Goal: Find specific page/section: Find specific page/section

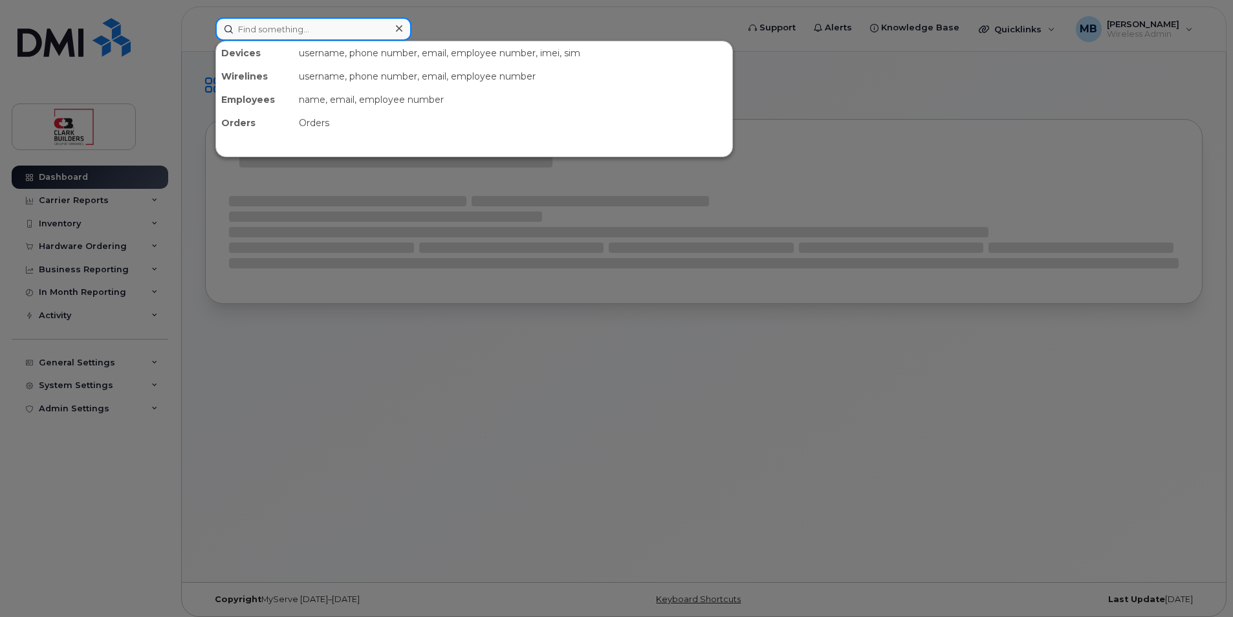
click at [333, 38] on input at bounding box center [313, 28] width 196 height 23
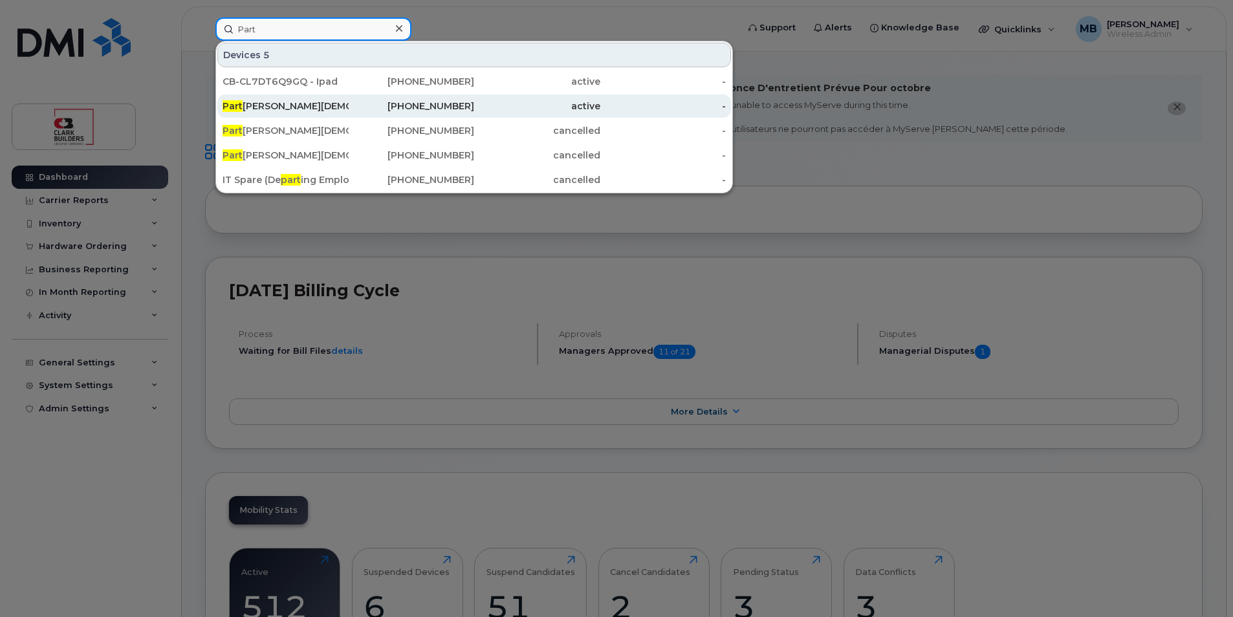
type input "Part"
click at [310, 107] on div "Part [PERSON_NAME]" at bounding box center [286, 106] width 126 height 13
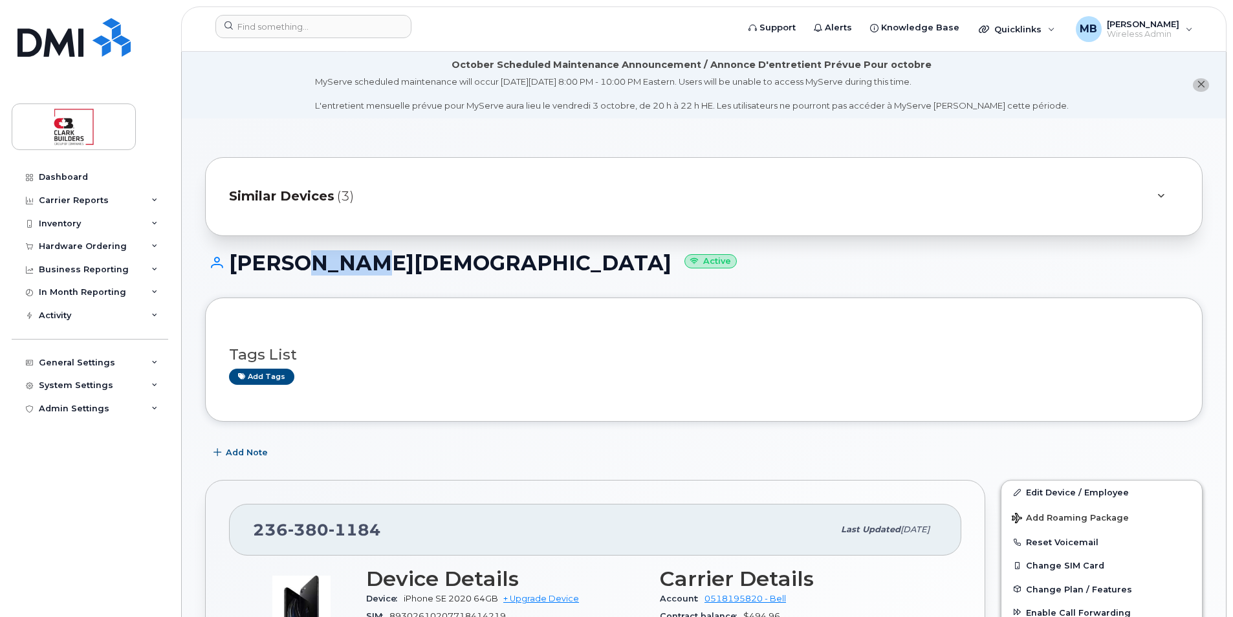
drag, startPoint x: 344, startPoint y: 268, endPoint x: 290, endPoint y: 265, distance: 53.8
click at [290, 265] on h1 "Parth Jain Active" at bounding box center [704, 263] width 998 height 23
drag, startPoint x: 290, startPoint y: 265, endPoint x: 340, endPoint y: 274, distance: 51.2
click at [340, 274] on h1 "Parth Jain Active" at bounding box center [704, 263] width 998 height 23
click at [341, 279] on div "Parth Jain Active" at bounding box center [704, 275] width 998 height 46
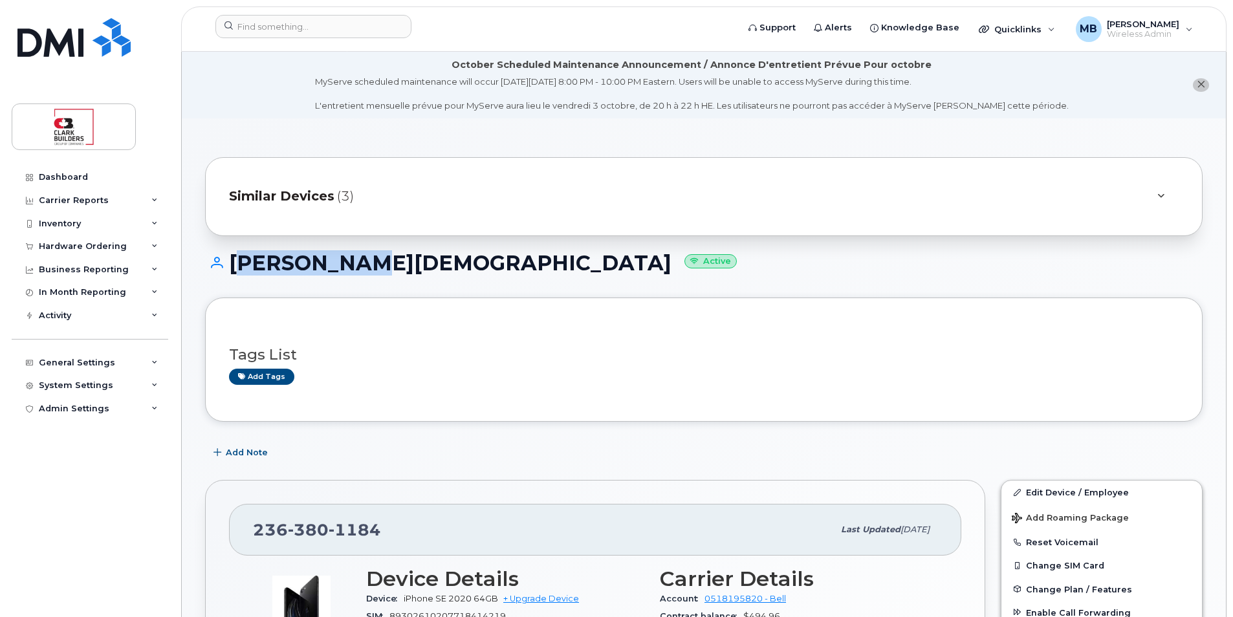
drag, startPoint x: 340, startPoint y: 263, endPoint x: 233, endPoint y: 261, distance: 107.4
click at [233, 261] on h1 "Parth Jain Active" at bounding box center [704, 263] width 998 height 23
click at [232, 267] on h1 "Parth Jain Active" at bounding box center [704, 263] width 998 height 23
drag, startPoint x: 230, startPoint y: 260, endPoint x: 338, endPoint y: 269, distance: 109.1
click at [338, 268] on h1 "Parth Jain Active" at bounding box center [704, 263] width 998 height 23
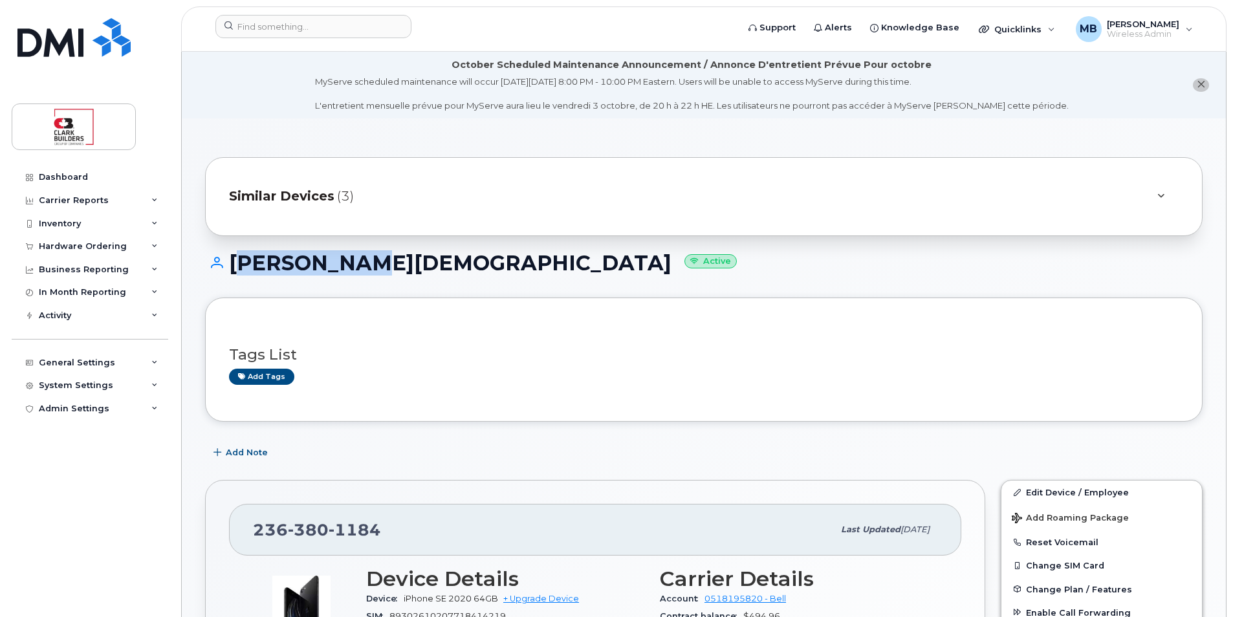
drag, startPoint x: 338, startPoint y: 269, endPoint x: 340, endPoint y: 278, distance: 8.6
click at [340, 278] on div "Parth Jain Active" at bounding box center [704, 275] width 998 height 46
drag, startPoint x: 231, startPoint y: 252, endPoint x: 342, endPoint y: 261, distance: 111.0
click at [342, 261] on h1 "Parth Jain Active" at bounding box center [704, 263] width 998 height 23
click at [355, 292] on div "Parth Jain Active" at bounding box center [704, 275] width 998 height 46
